Goal: Task Accomplishment & Management: Manage account settings

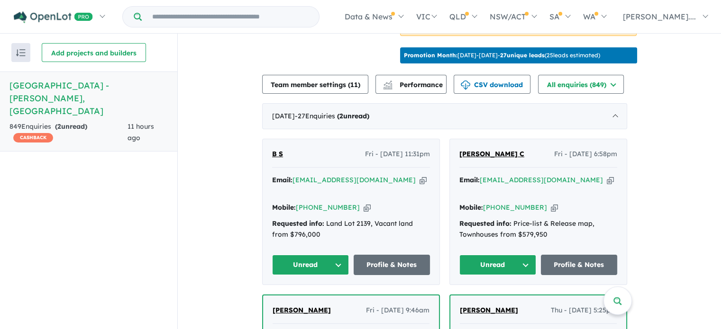
scroll to position [306, 0]
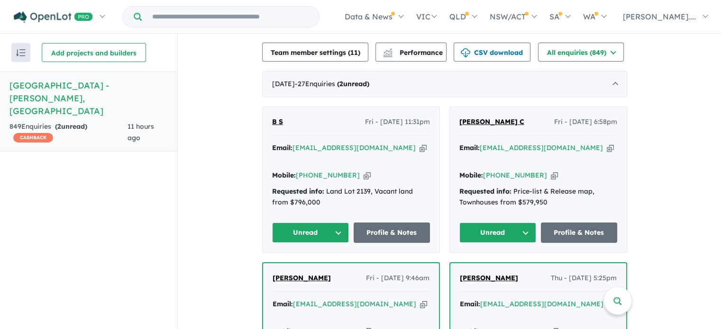
scroll to position [401, 0]
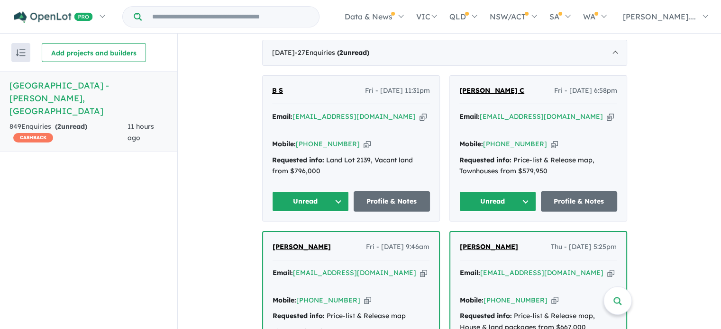
click at [529, 191] on button "Unread" at bounding box center [497, 201] width 77 height 20
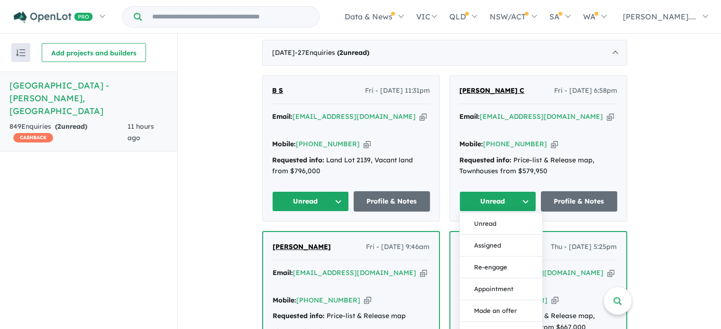
click at [498, 257] on button "Re-engage" at bounding box center [501, 268] width 82 height 22
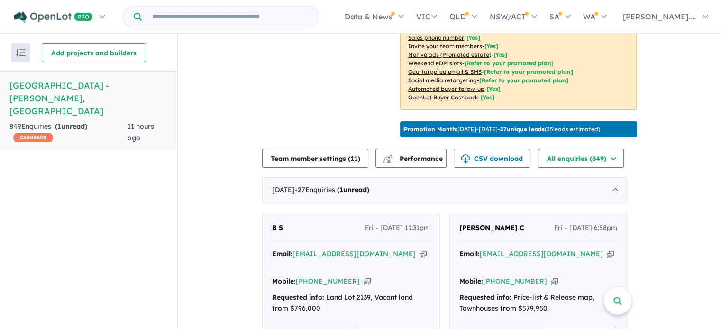
scroll to position [259, 0]
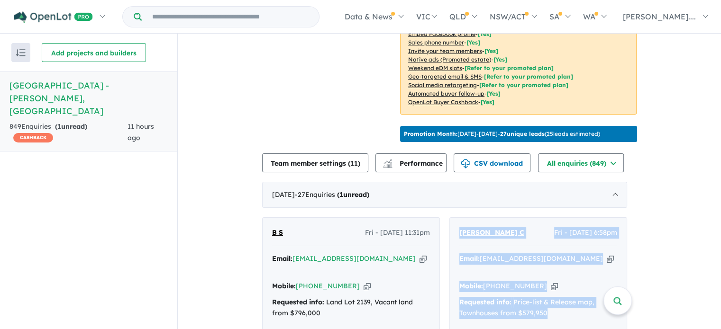
drag, startPoint x: 546, startPoint y: 293, endPoint x: 458, endPoint y: 215, distance: 118.1
click at [458, 218] on div "Kuldip C Fri - 29/08/2025, 6:58pm Email: kuldipsc@hotmail.com Copied! Mobile: +…" at bounding box center [538, 290] width 177 height 145
copy div "Kuldip C Fri - 29/08/2025, 6:58pm Email: kuldipsc@hotmail.com Copied! Mobile: +…"
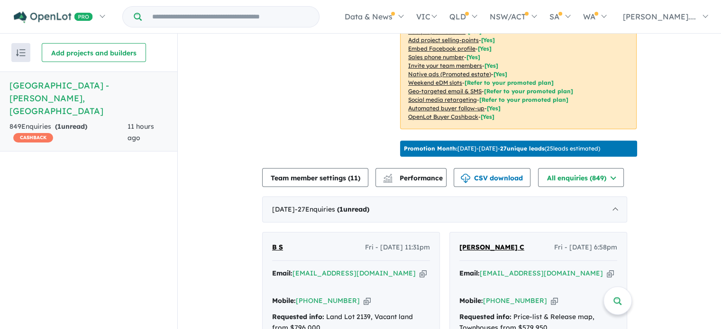
scroll to position [354, 0]
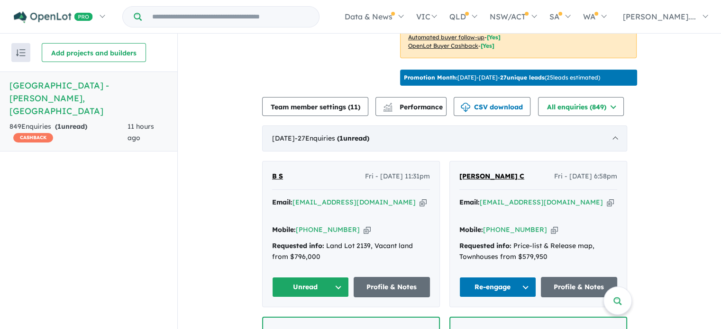
scroll to position [354, 0]
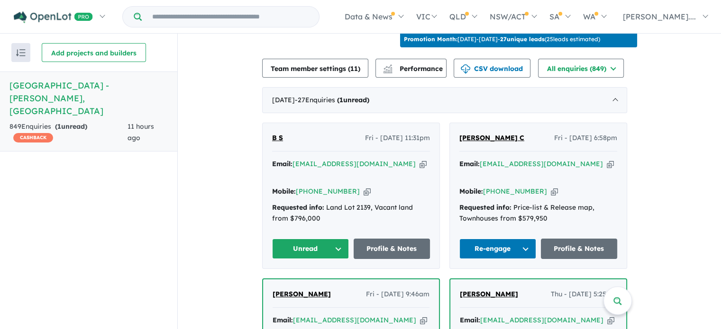
click at [338, 239] on button "Unread" at bounding box center [310, 249] width 77 height 20
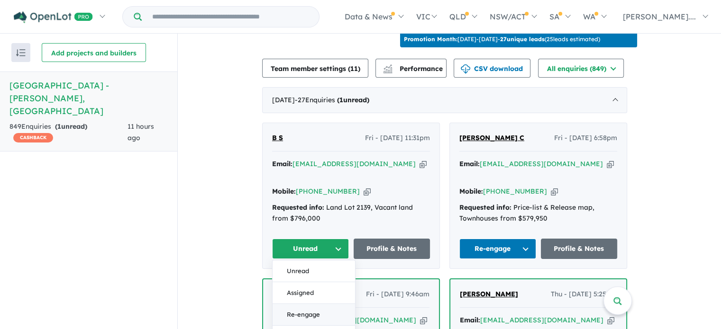
click at [318, 304] on button "Re-engage" at bounding box center [313, 315] width 82 height 22
